Goal: Task Accomplishment & Management: Use online tool/utility

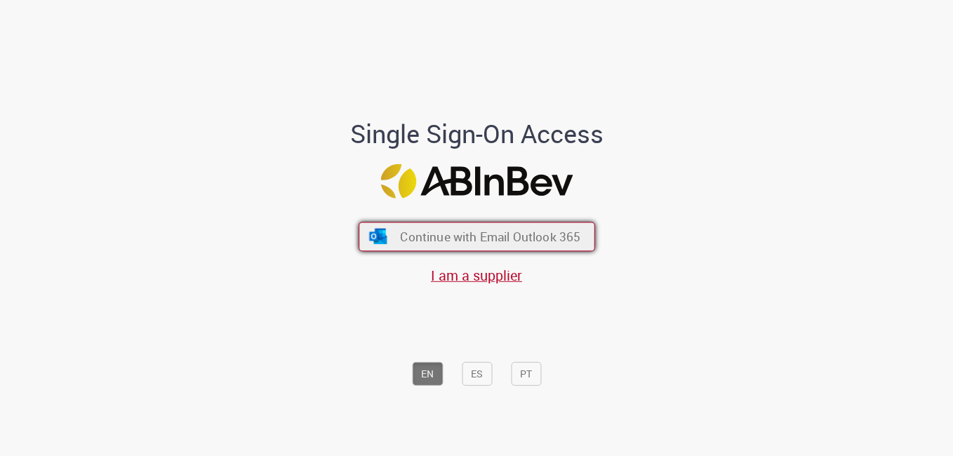
click at [417, 241] on span "Continue with Email Outlook 365" at bounding box center [490, 237] width 180 height 16
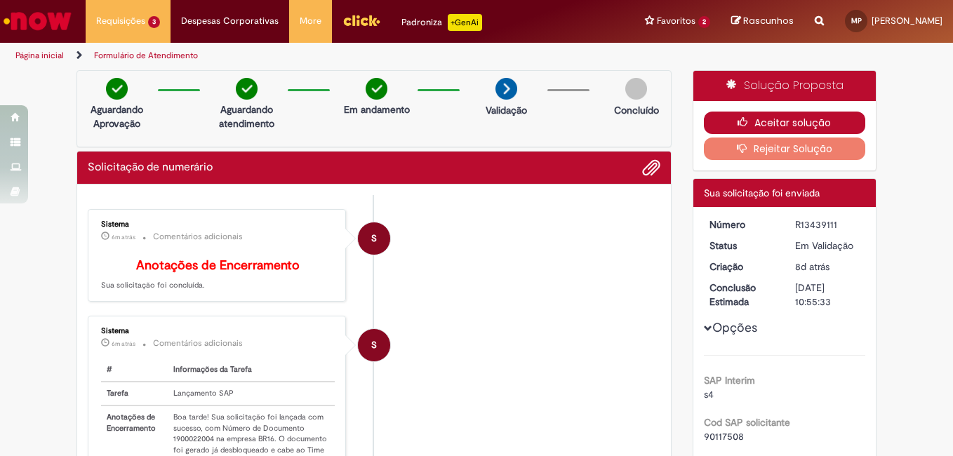
click at [758, 126] on button "Aceitar solução" at bounding box center [785, 123] width 162 height 22
